Goal: Transaction & Acquisition: Purchase product/service

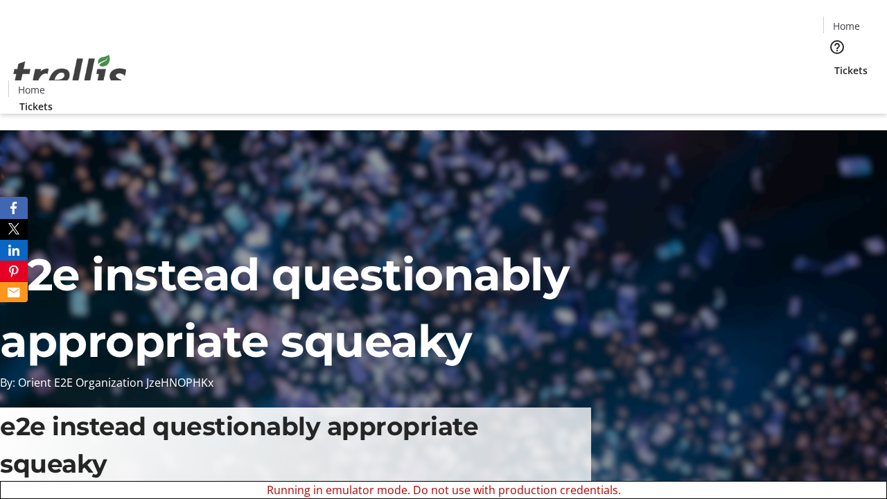
click at [847, 21] on span "Sign Up" at bounding box center [853, 19] width 40 height 17
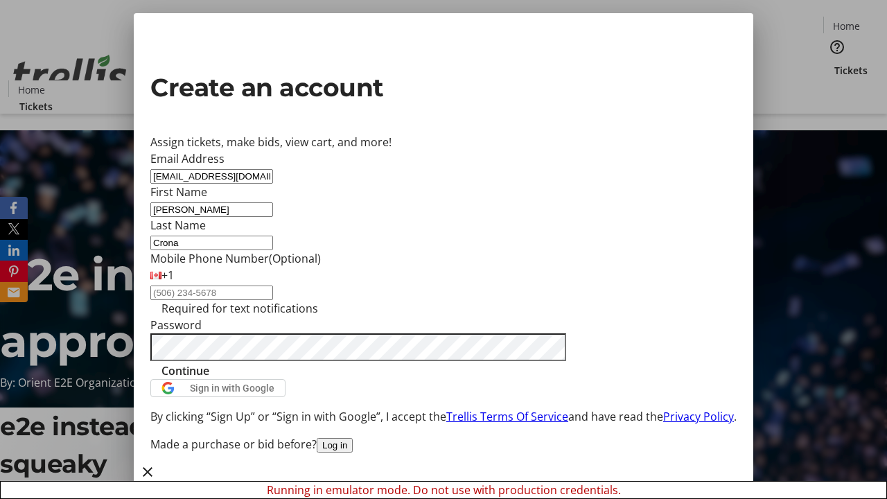
click at [209, 379] on span "Continue" at bounding box center [185, 370] width 48 height 17
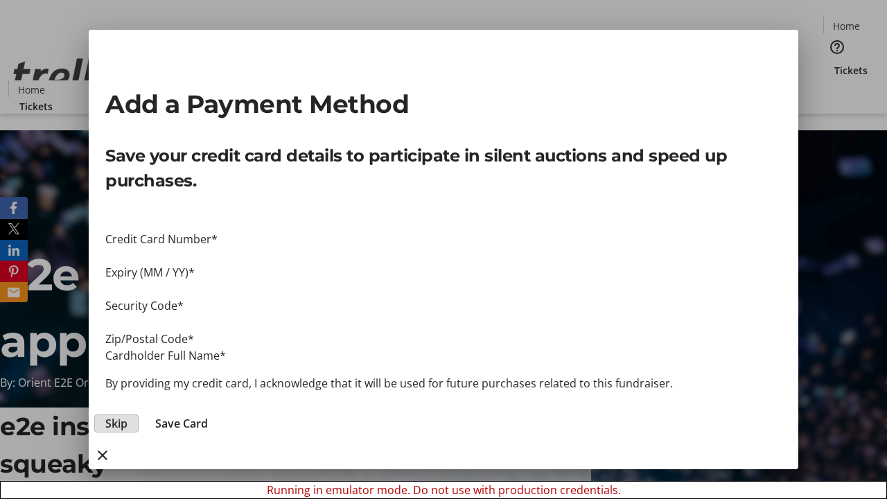
click at [127, 415] on span "Skip" at bounding box center [116, 423] width 22 height 17
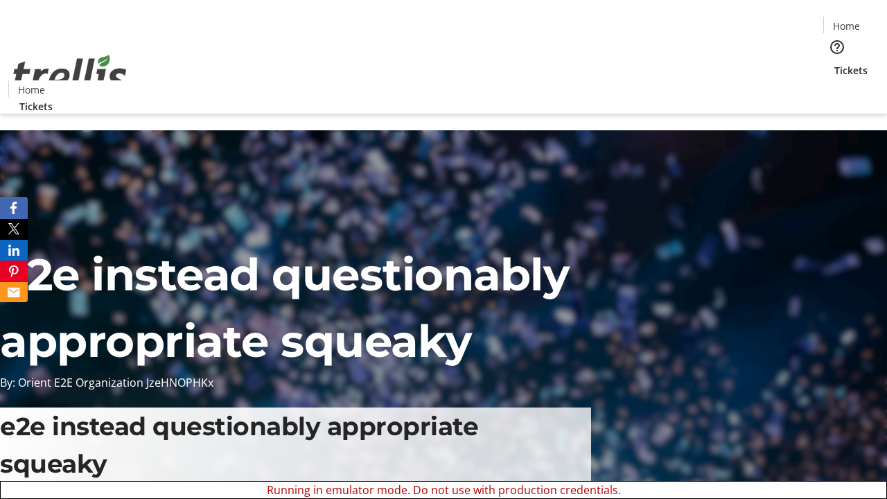
click at [834, 63] on span "Tickets" at bounding box center [850, 70] width 33 height 15
